Goal: Book appointment/travel/reservation

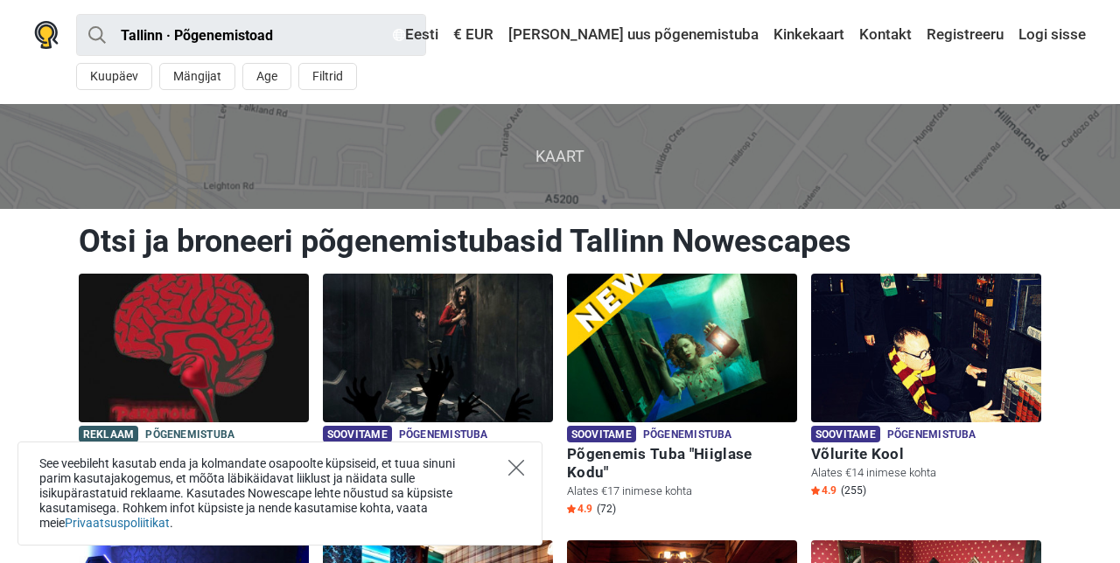
click at [518, 463] on icon "Close" at bounding box center [516, 468] width 16 height 16
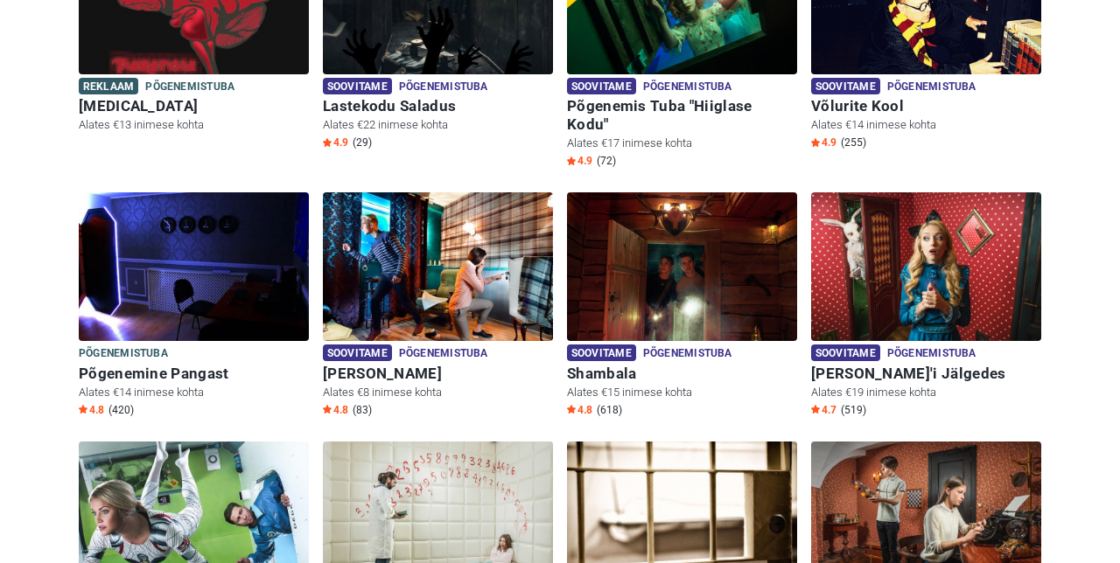
scroll to position [350, 0]
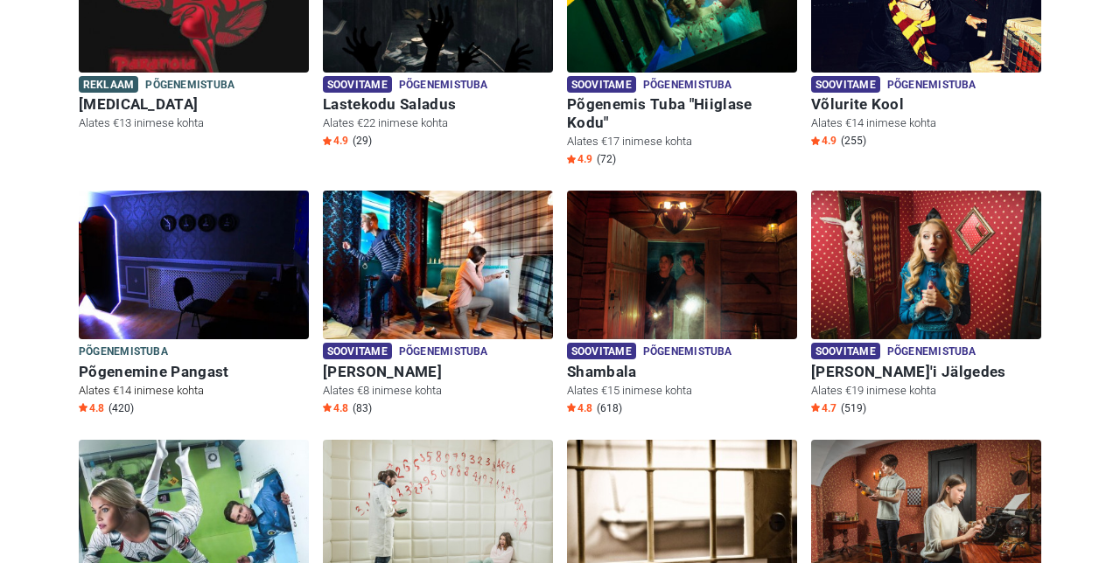
click at [143, 307] on img at bounding box center [194, 265] width 230 height 149
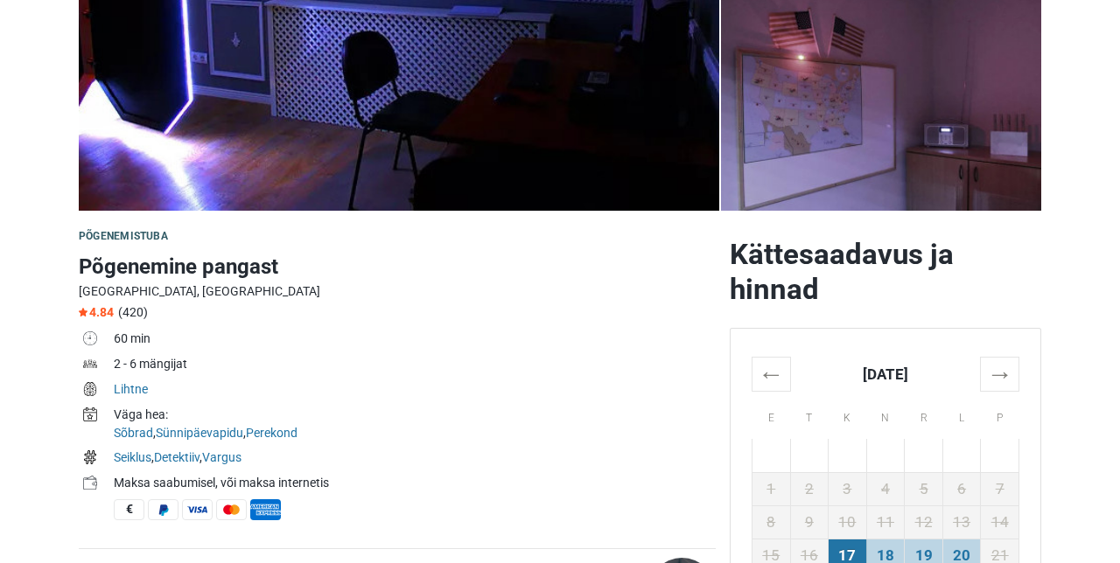
scroll to position [359, 0]
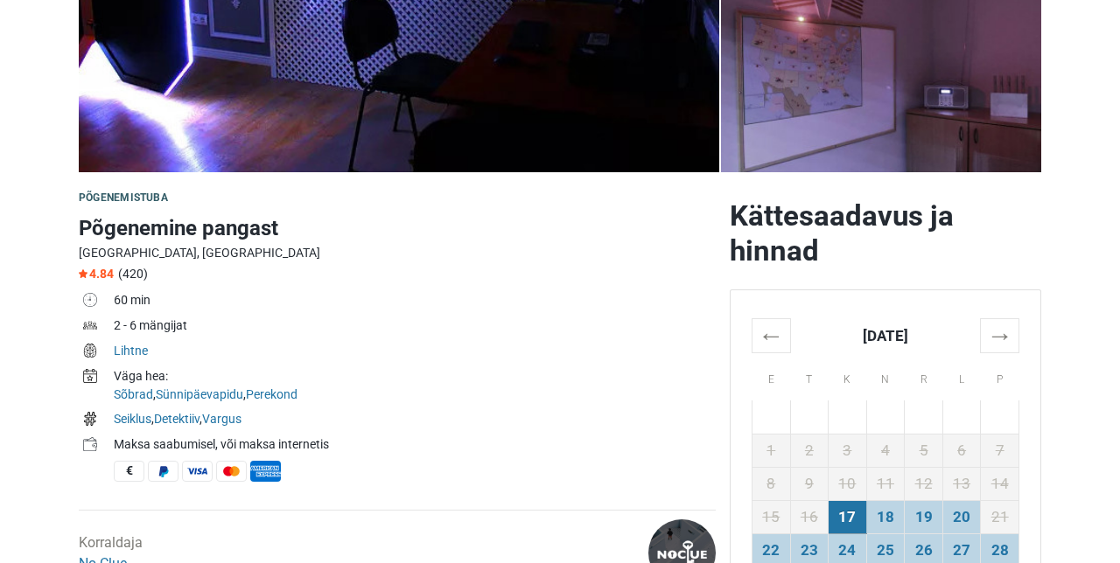
click at [1005, 341] on th "→" at bounding box center [1000, 335] width 38 height 34
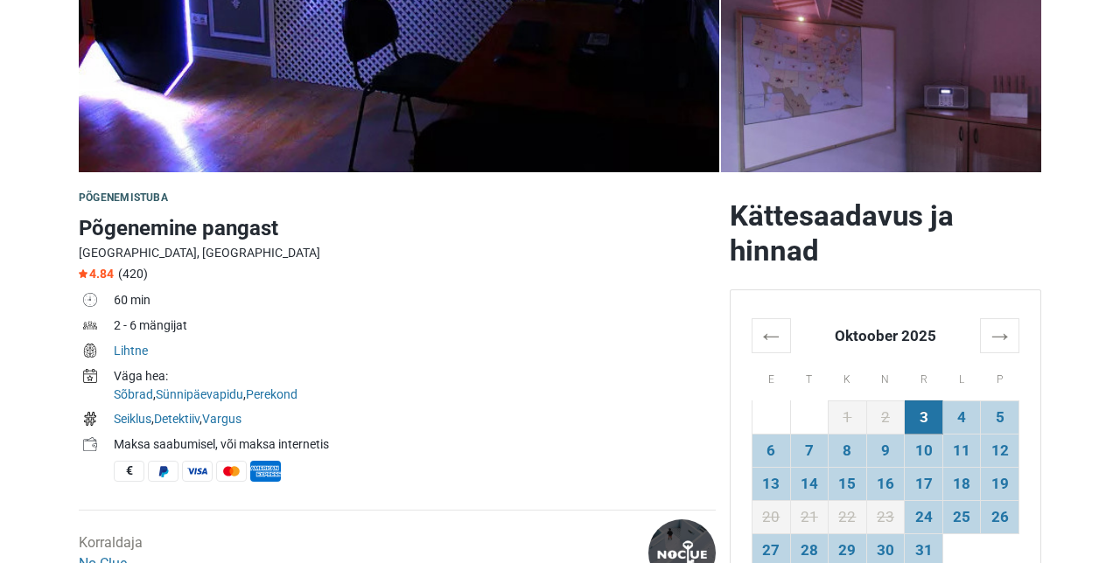
click at [966, 451] on td "11" at bounding box center [961, 450] width 38 height 33
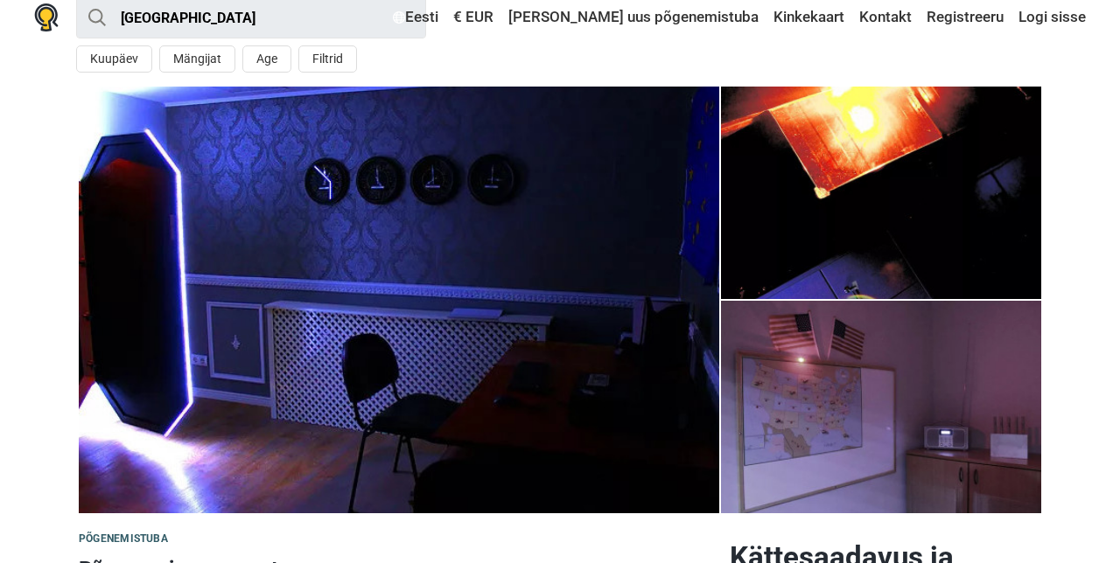
scroll to position [0, 0]
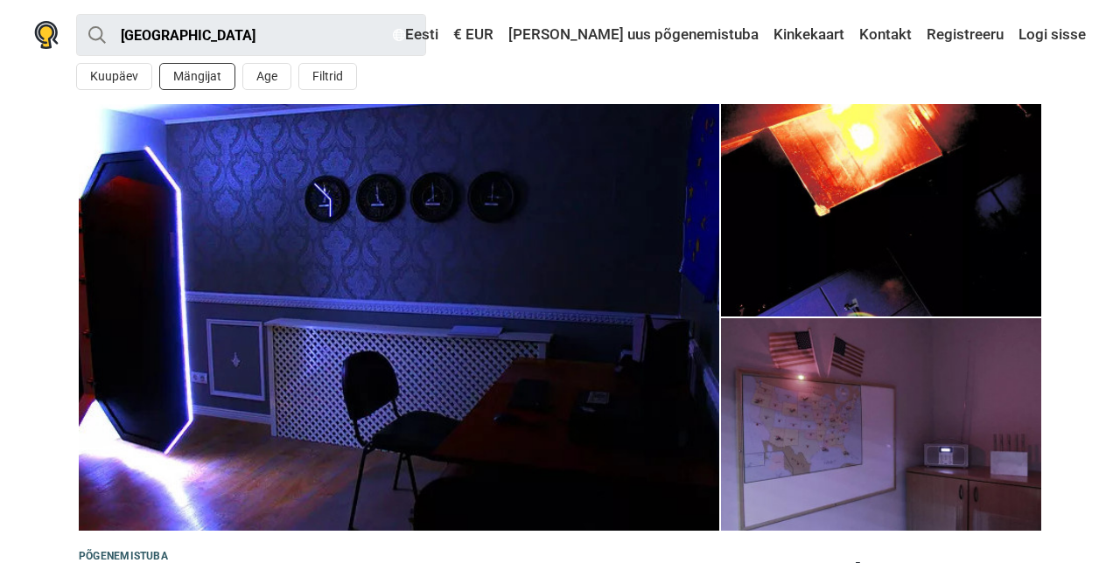
click at [196, 78] on button "Mängijat" at bounding box center [197, 76] width 76 height 27
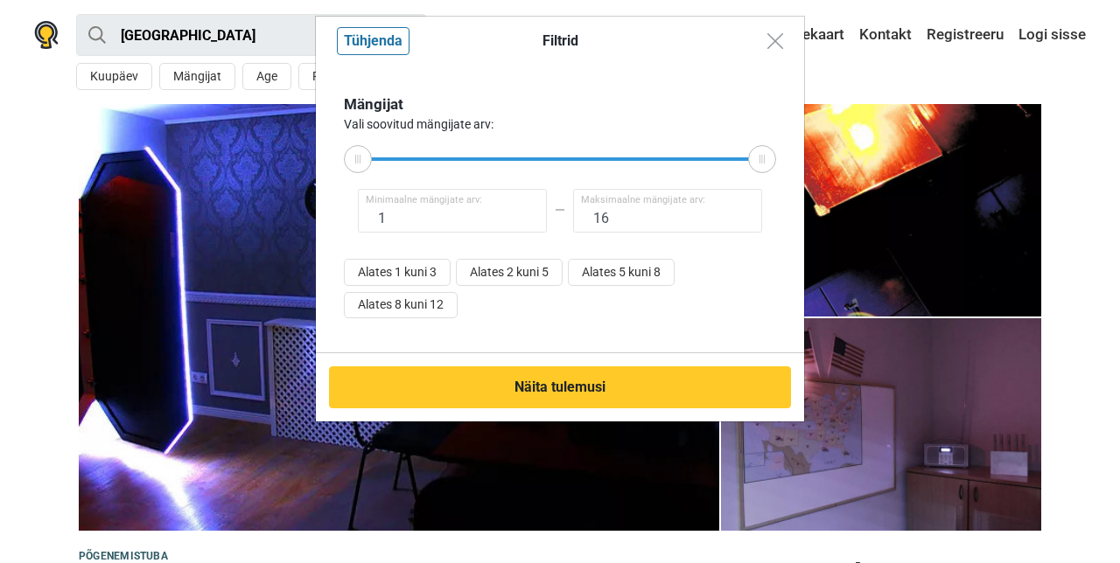
click at [206, 81] on div "Filtrid Tühjenda Mängijat Vali soovitud mängijate arv: 1 Minimaalne mängijate a…" at bounding box center [560, 281] width 1120 height 563
click at [434, 307] on button "Alates 8 kuni 12" at bounding box center [401, 305] width 114 height 27
type input "8"
type input "12"
click at [600, 387] on button "Näita tulemusi" at bounding box center [560, 388] width 462 height 42
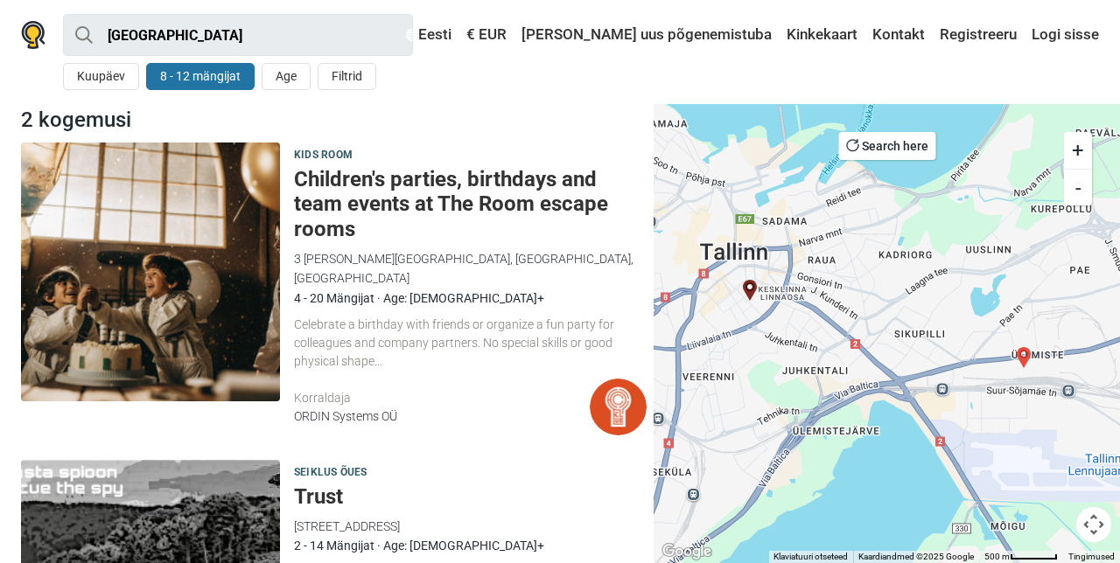
click at [219, 88] on button "8 - 12 mängijat" at bounding box center [200, 76] width 108 height 27
type input "8"
type input "12"
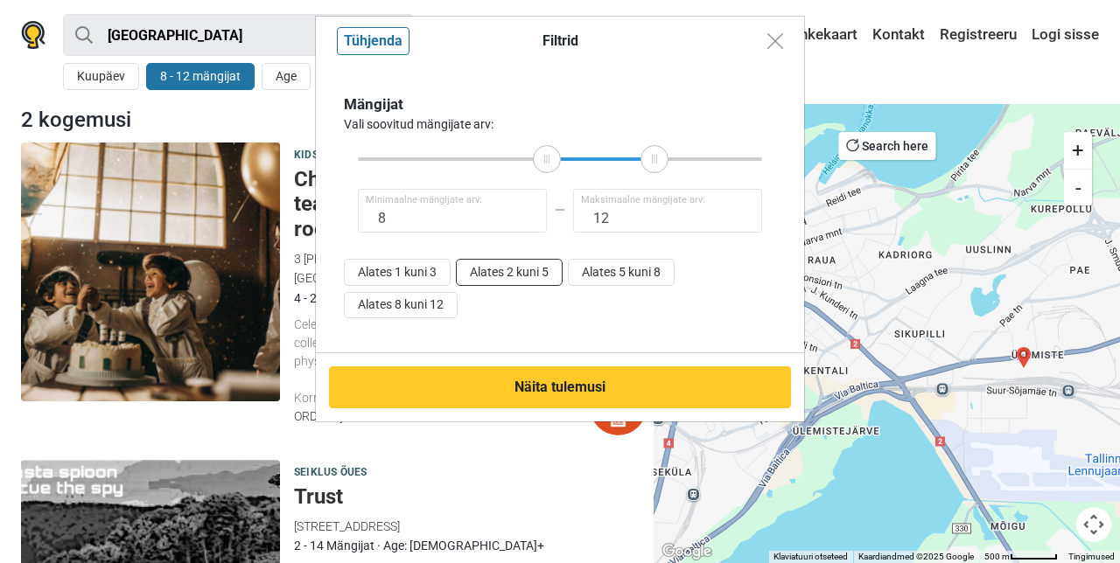
click at [538, 264] on button "Alates 2 kuni 5" at bounding box center [509, 272] width 107 height 27
type input "2"
type input "5"
click at [493, 369] on button "Näita tulemusi" at bounding box center [560, 388] width 462 height 42
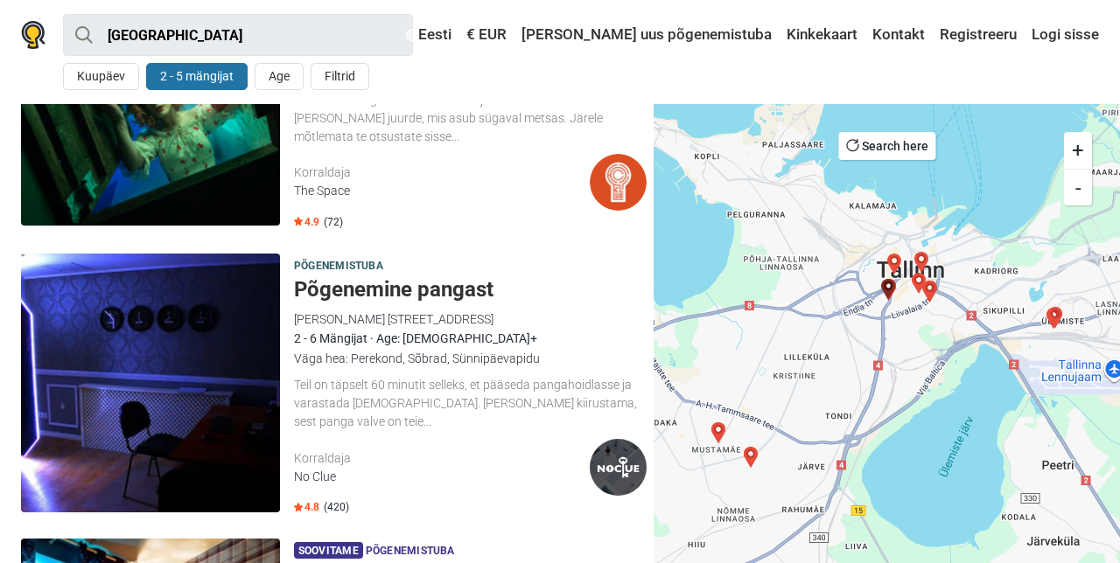
scroll to position [478, 0]
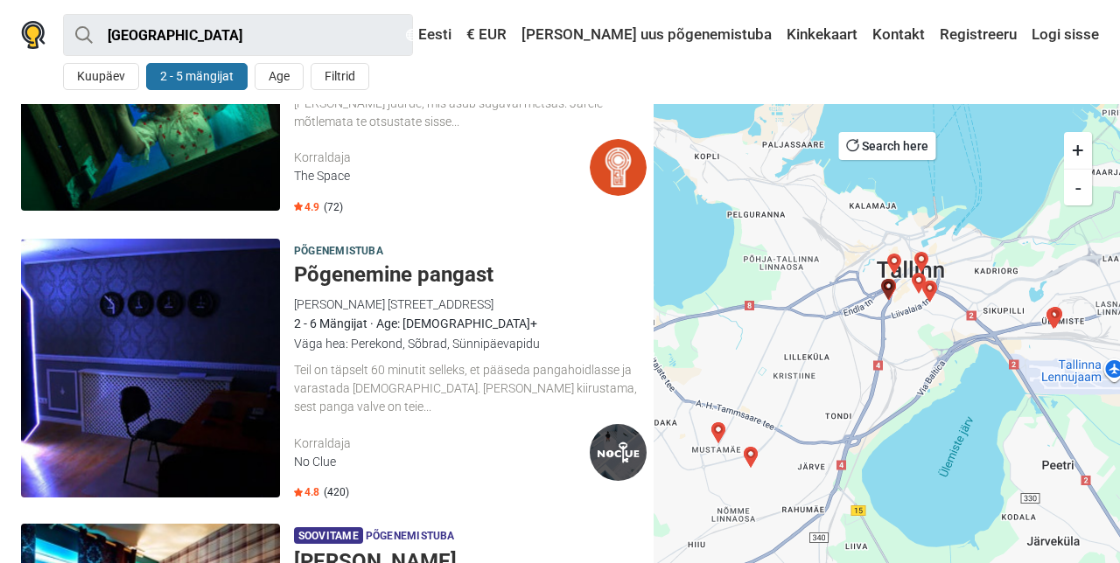
click at [221, 416] on img at bounding box center [150, 368] width 259 height 259
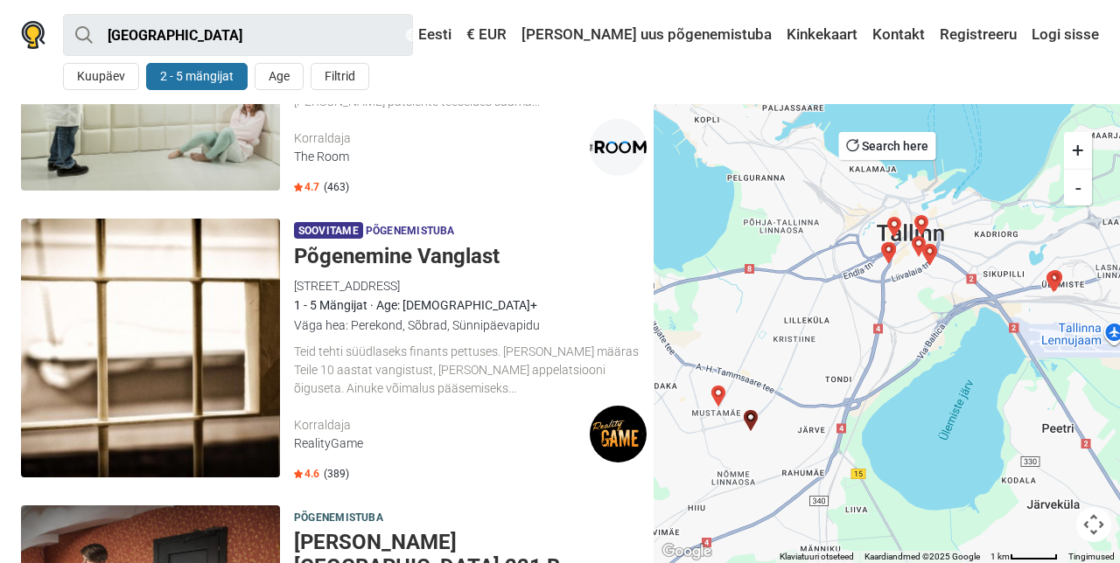
scroll to position [2520, 0]
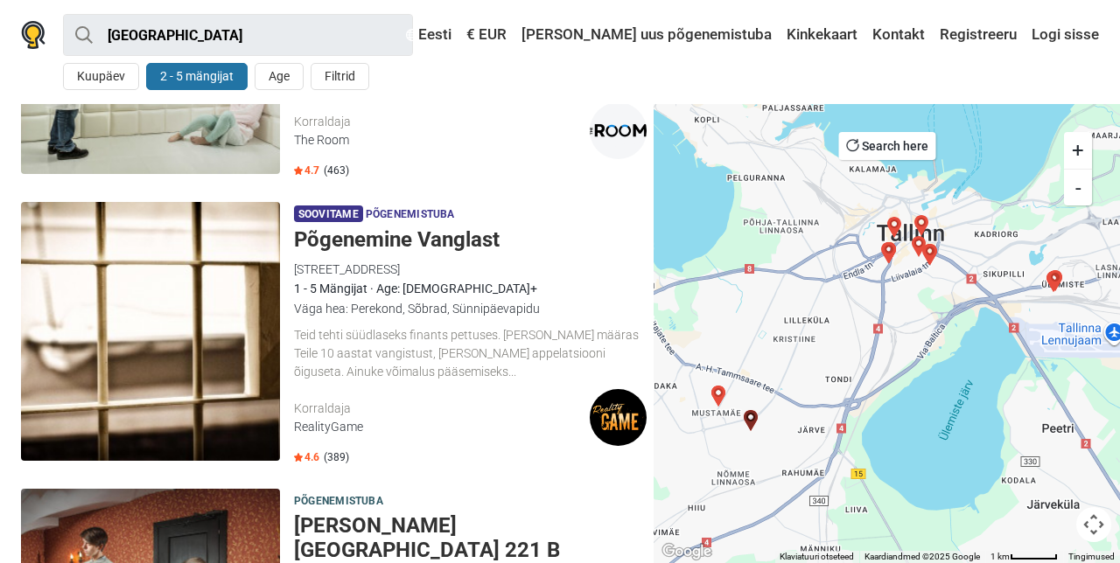
click at [115, 352] on img at bounding box center [150, 331] width 259 height 259
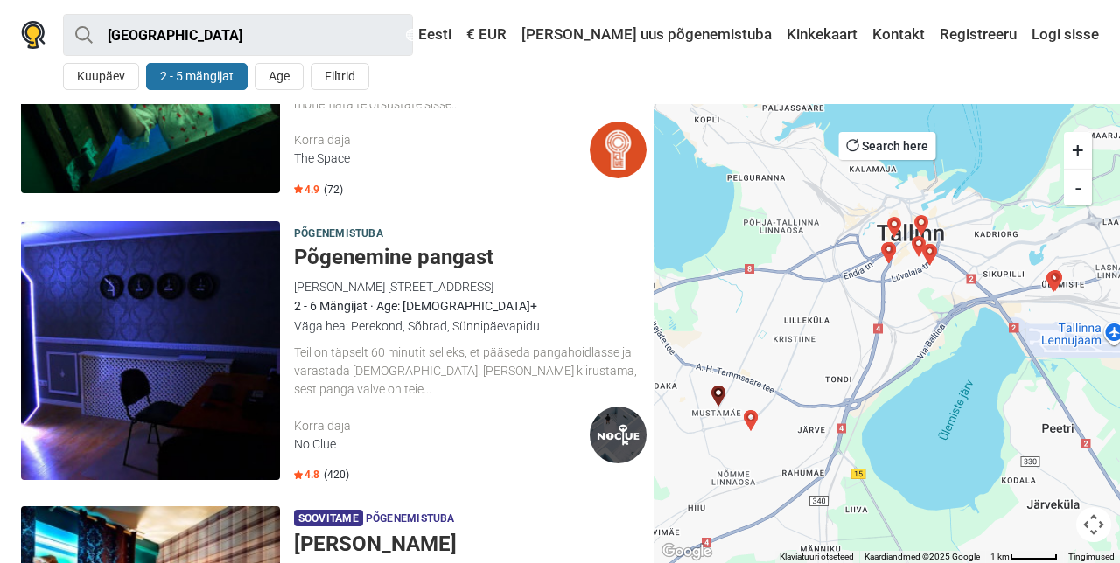
scroll to position [499, 0]
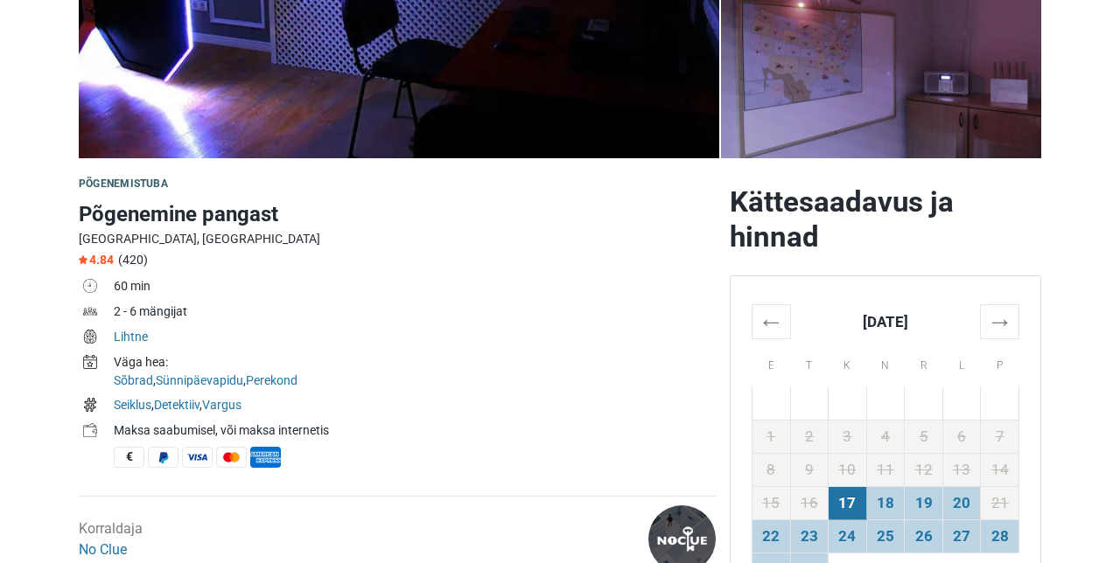
scroll to position [371, 0]
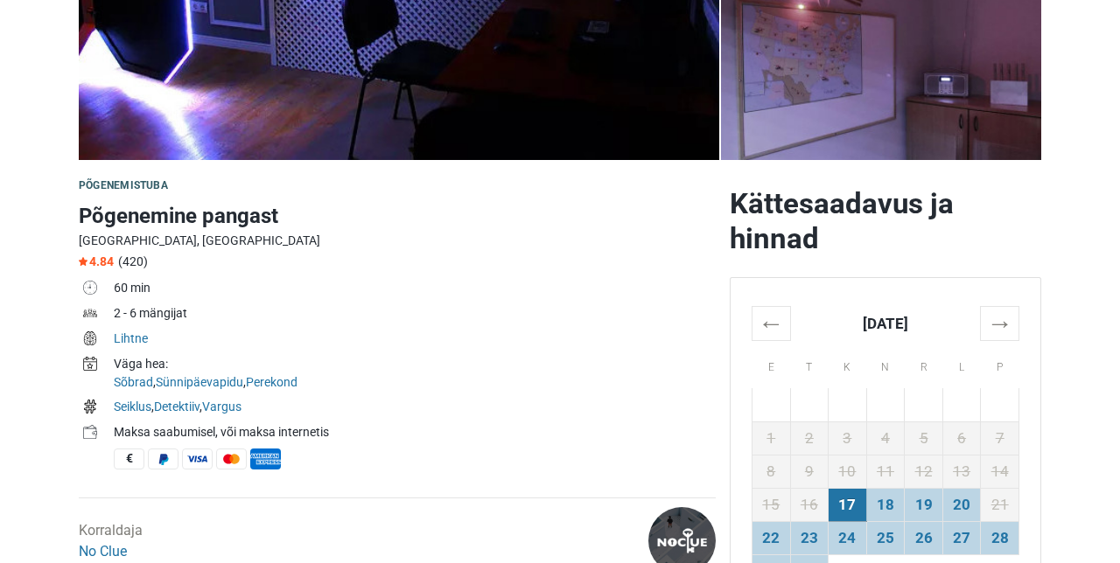
click at [1008, 308] on th "→" at bounding box center [1000, 323] width 38 height 34
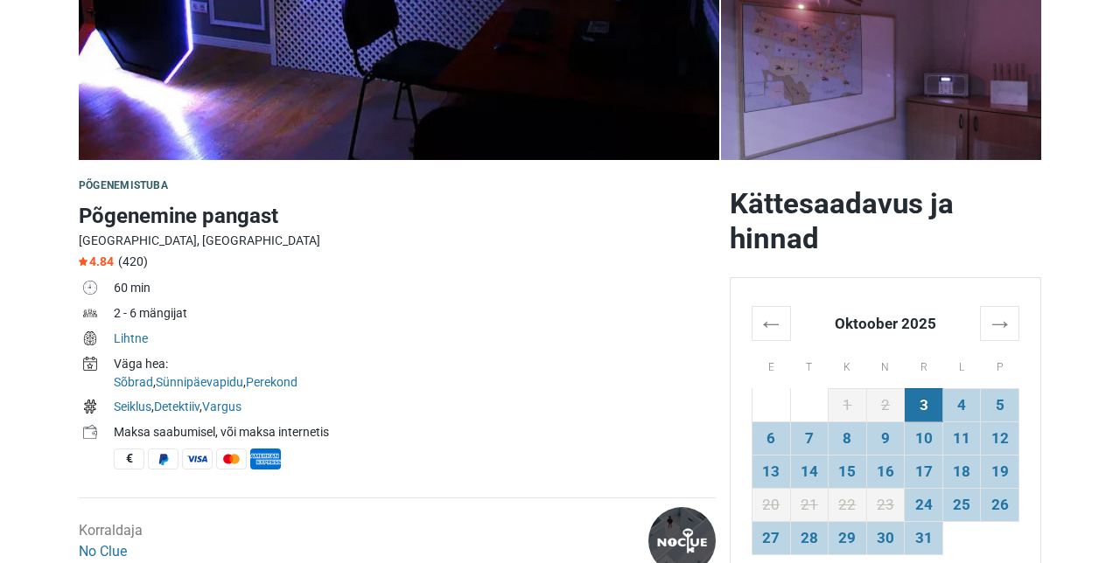
click at [957, 434] on td "11" at bounding box center [961, 438] width 38 height 33
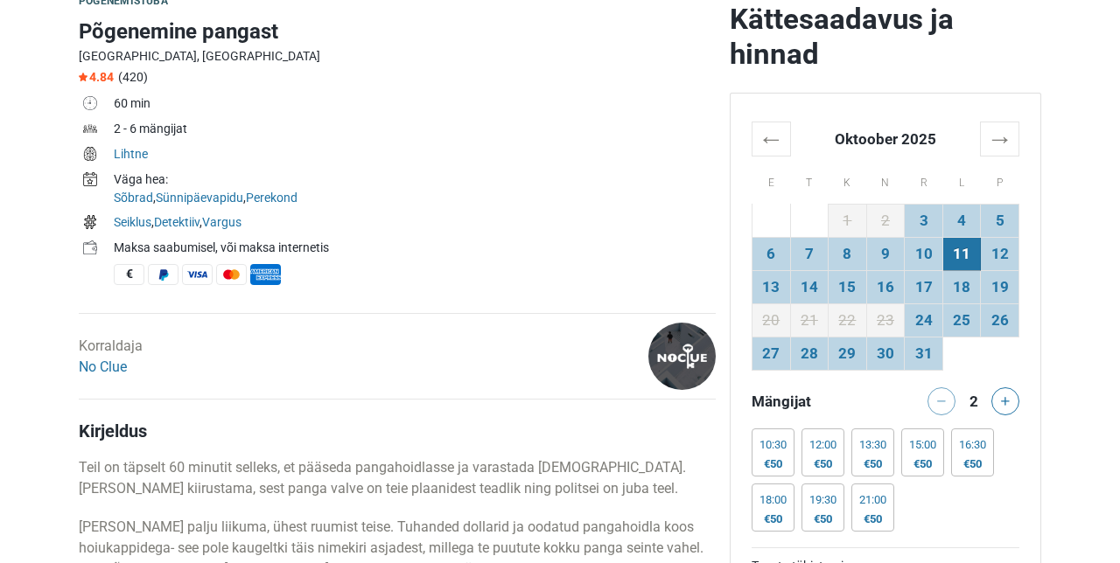
scroll to position [555, 0]
click at [1017, 409] on div at bounding box center [1008, 402] width 35 height 28
click at [1010, 402] on button at bounding box center [1005, 402] width 28 height 28
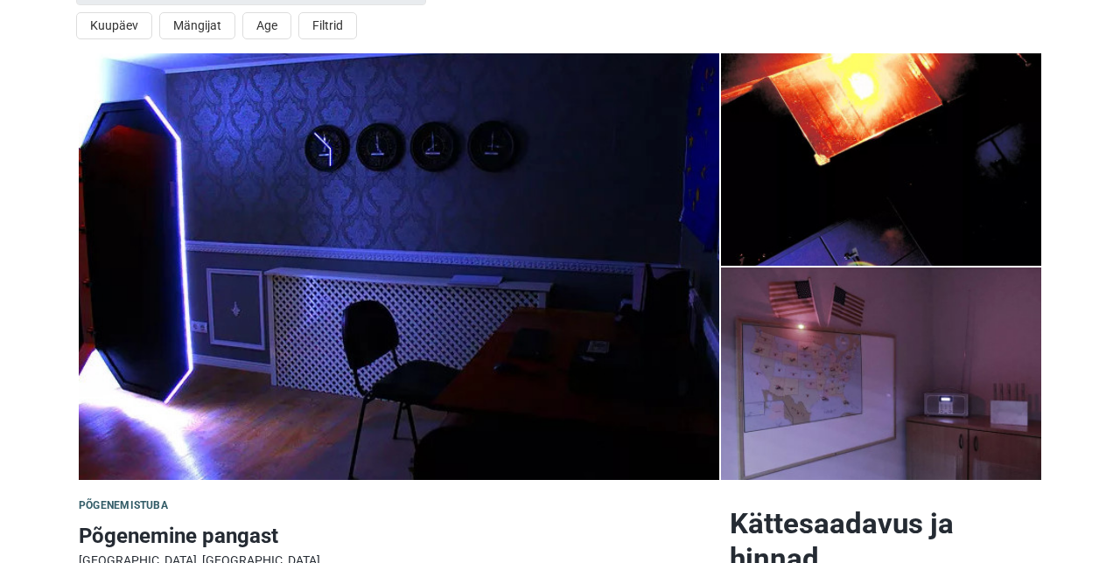
scroll to position [79, 0]
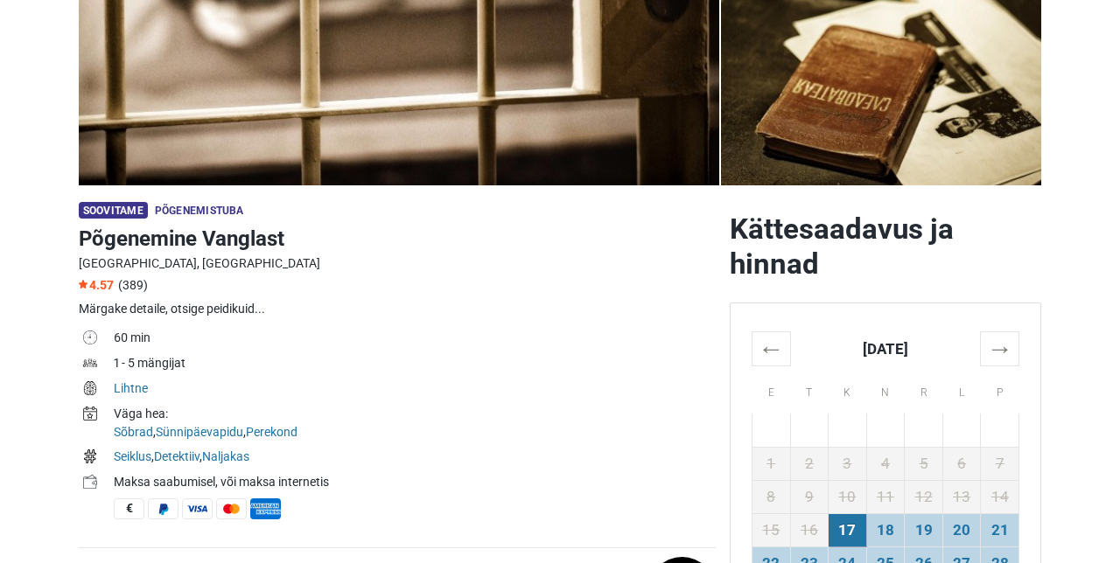
scroll to position [353, 0]
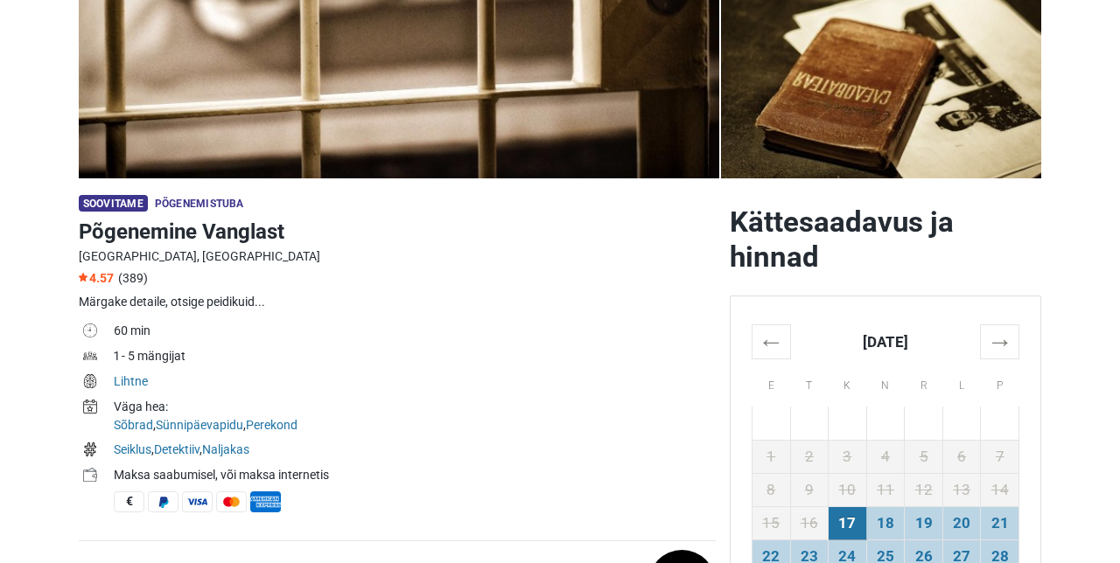
click at [1004, 346] on th "→" at bounding box center [1000, 342] width 38 height 34
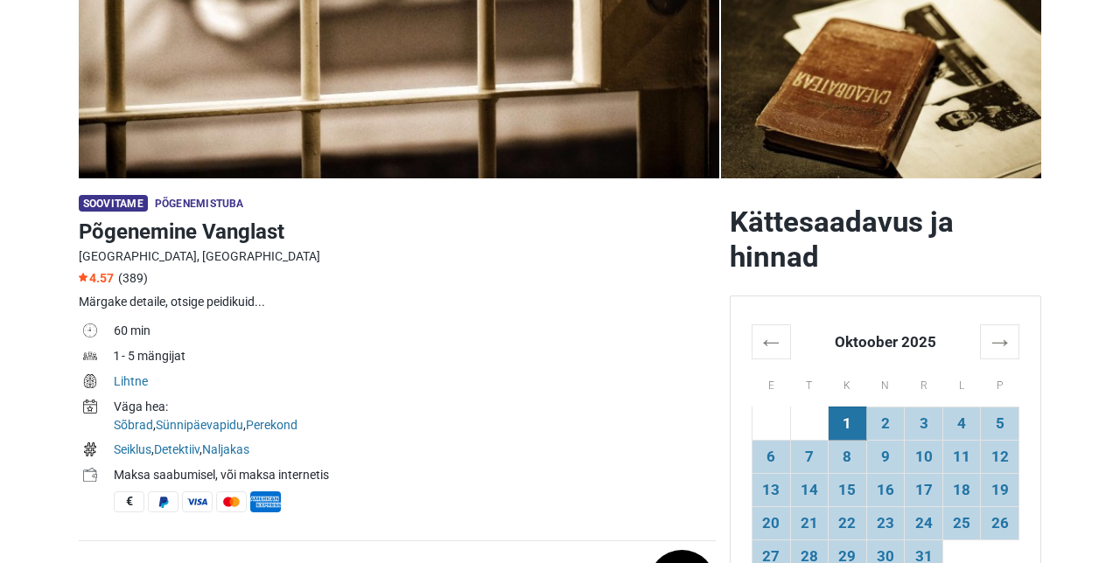
click at [780, 346] on th "←" at bounding box center [771, 342] width 38 height 34
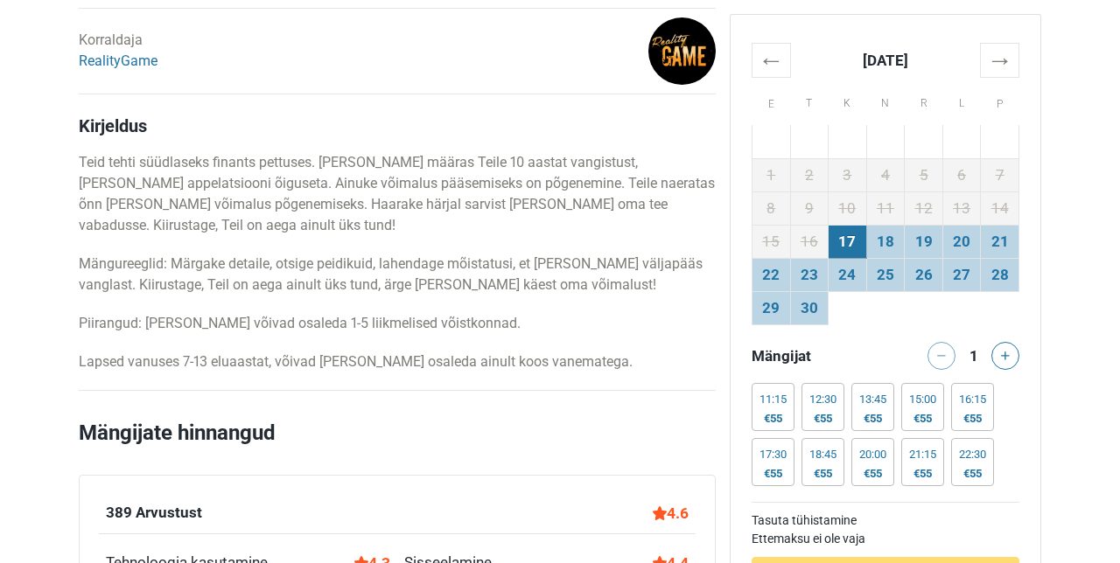
scroll to position [882, 0]
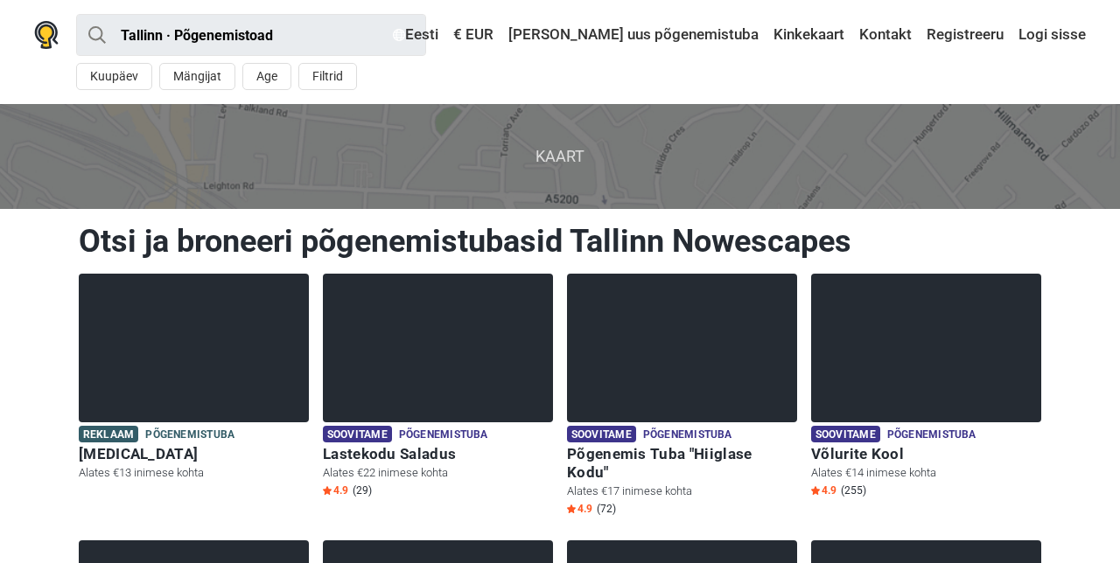
scroll to position [423, 0]
